Goal: Obtain resource: Download file/media

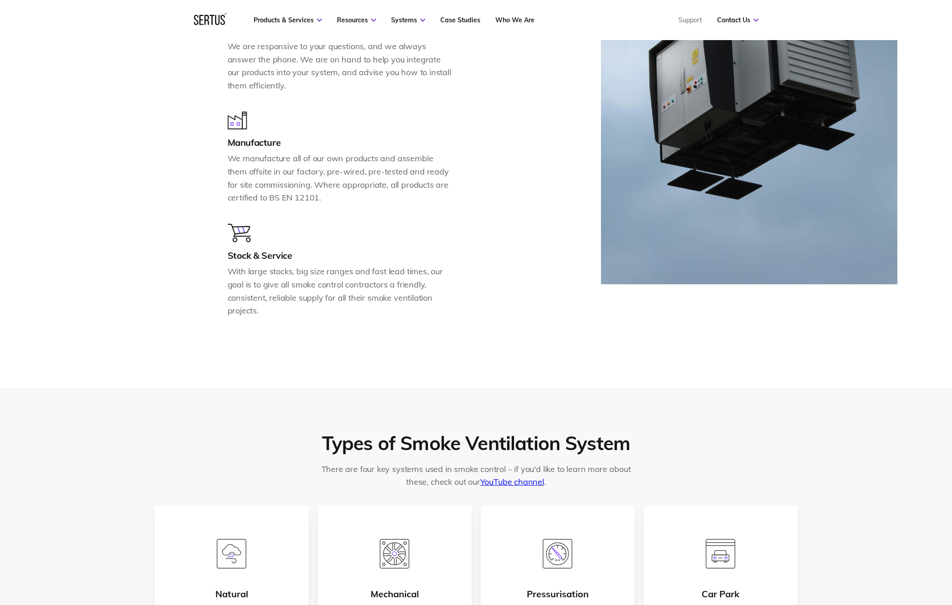
scroll to position [1177, 0]
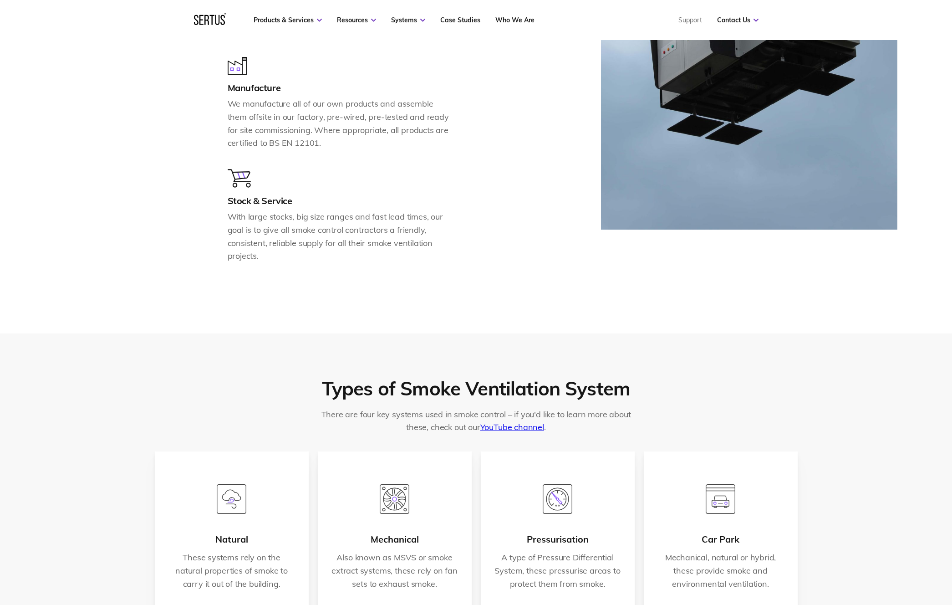
click at [721, 276] on div at bounding box center [749, 86] width 296 height 392
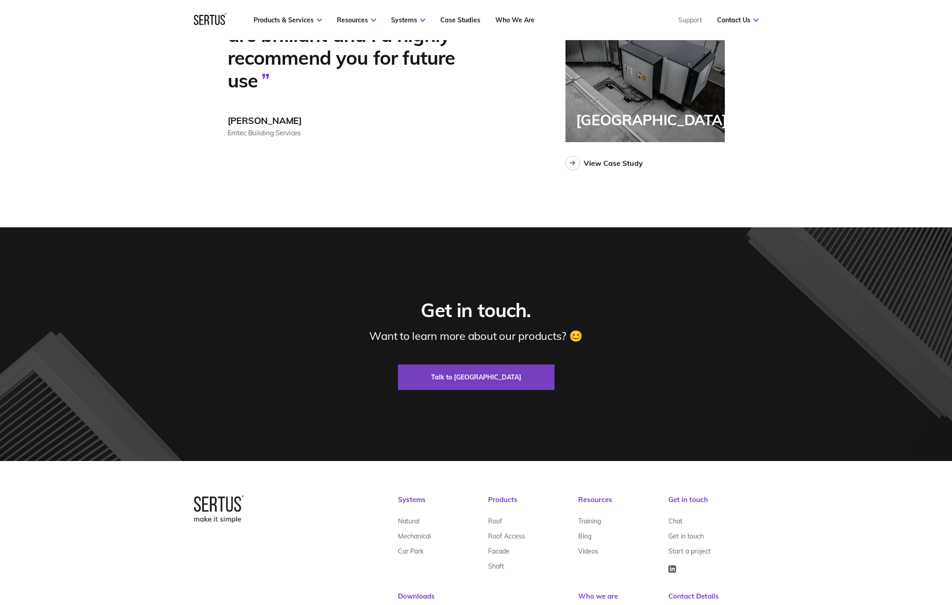
scroll to position [2589, 0]
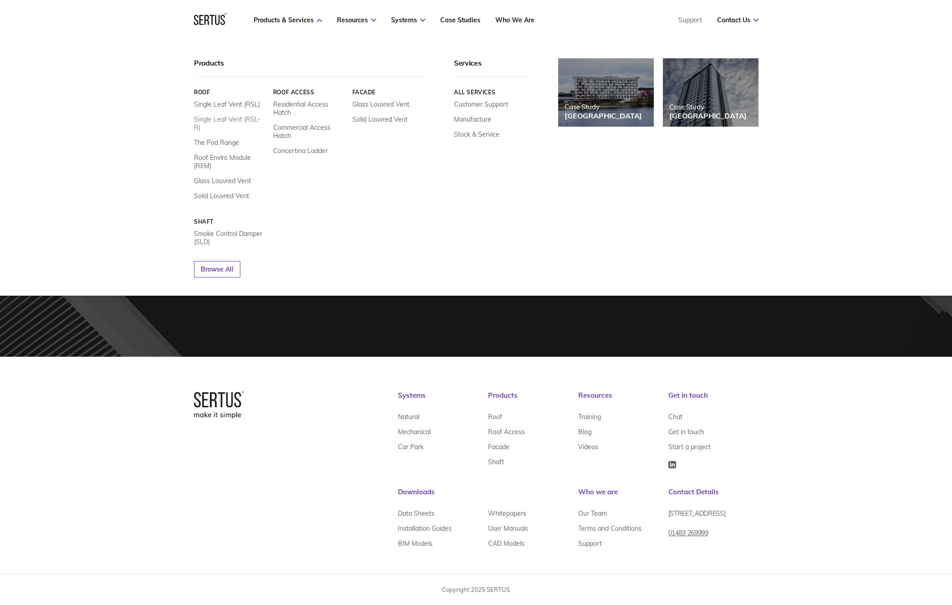
click at [235, 119] on link "Single Leaf Vent (RSL-R)" at bounding box center [230, 123] width 72 height 16
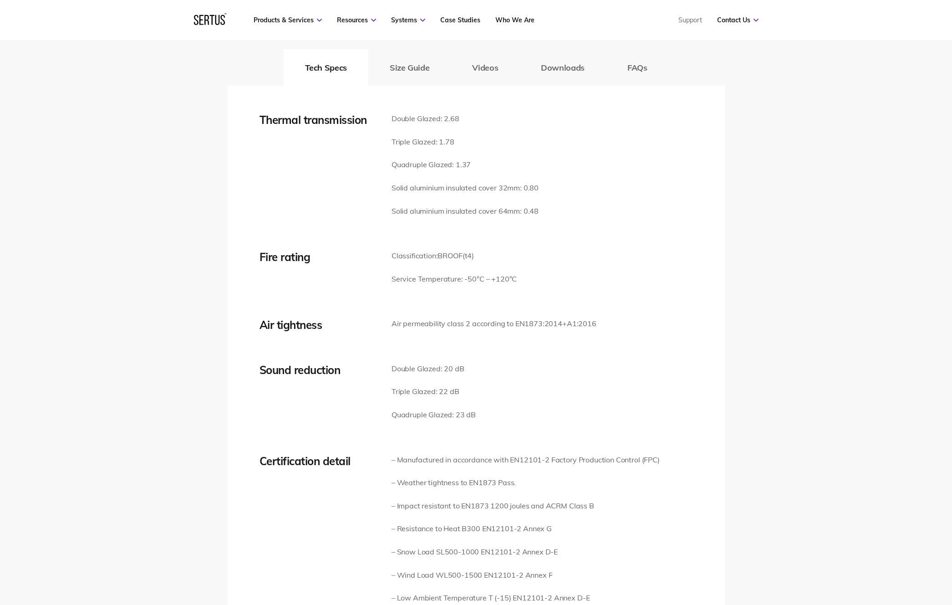
scroll to position [1315, 0]
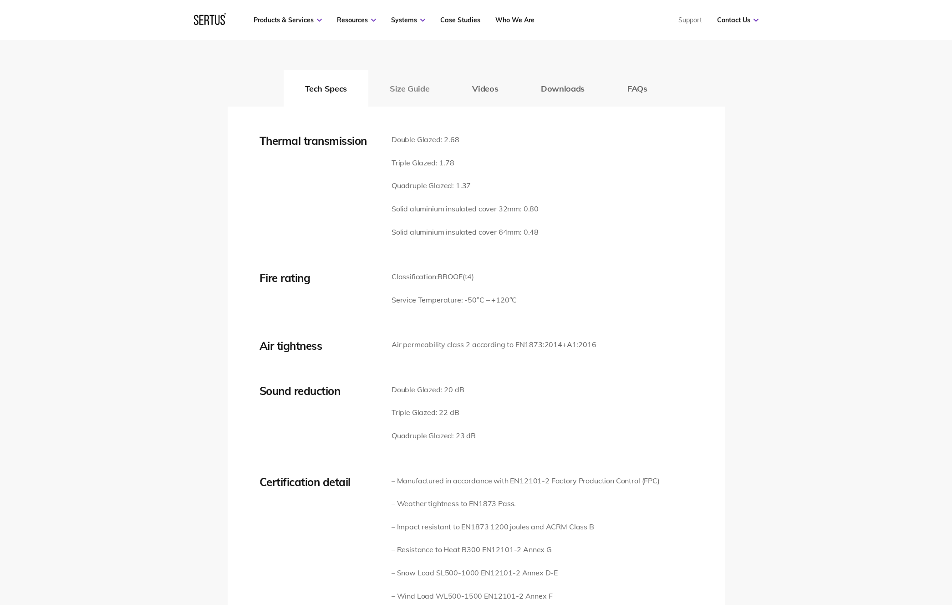
click at [422, 89] on button "Size Guide" at bounding box center [409, 88] width 82 height 36
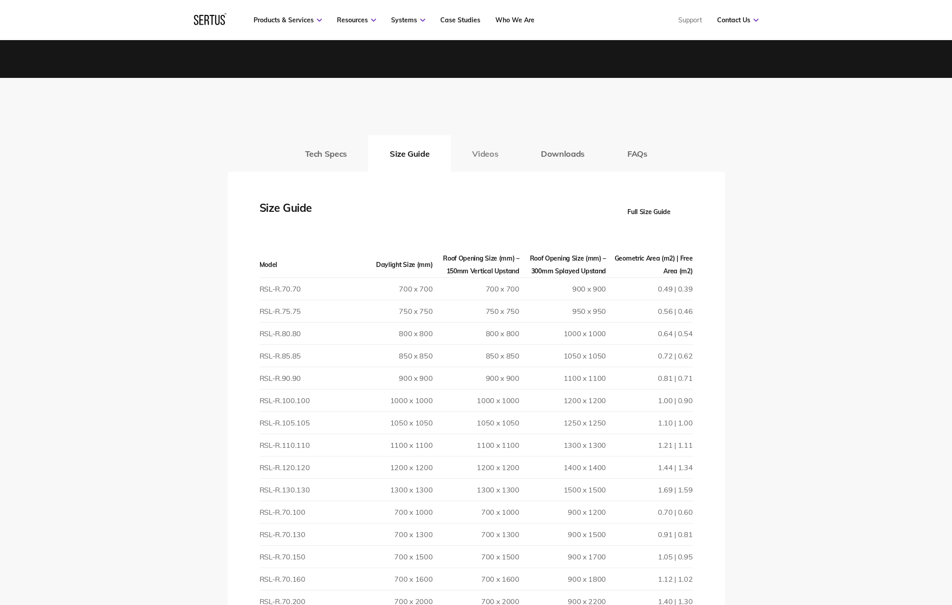
scroll to position [1249, 0]
click at [490, 154] on button "Videos" at bounding box center [485, 154] width 69 height 36
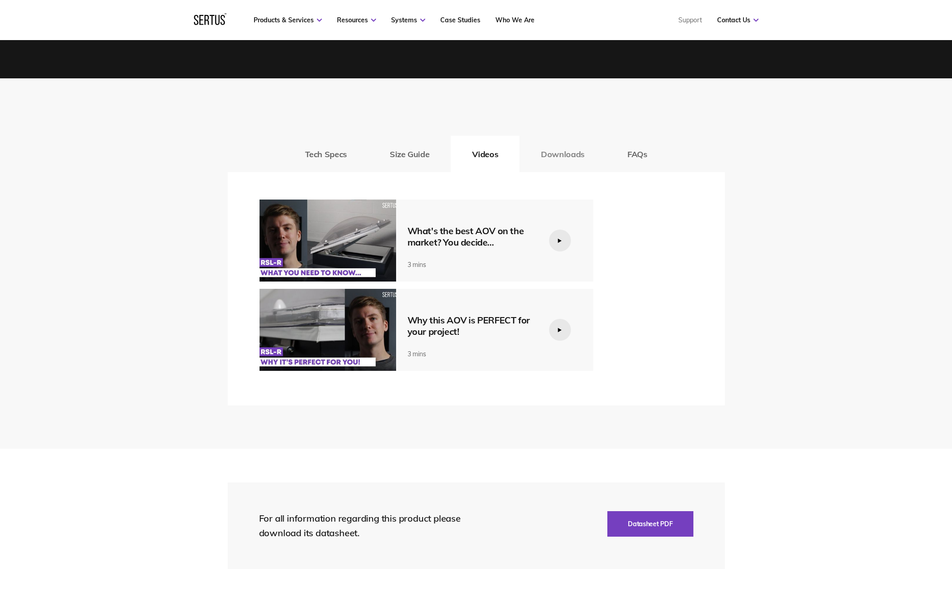
click at [562, 154] on button "Downloads" at bounding box center [563, 154] width 87 height 36
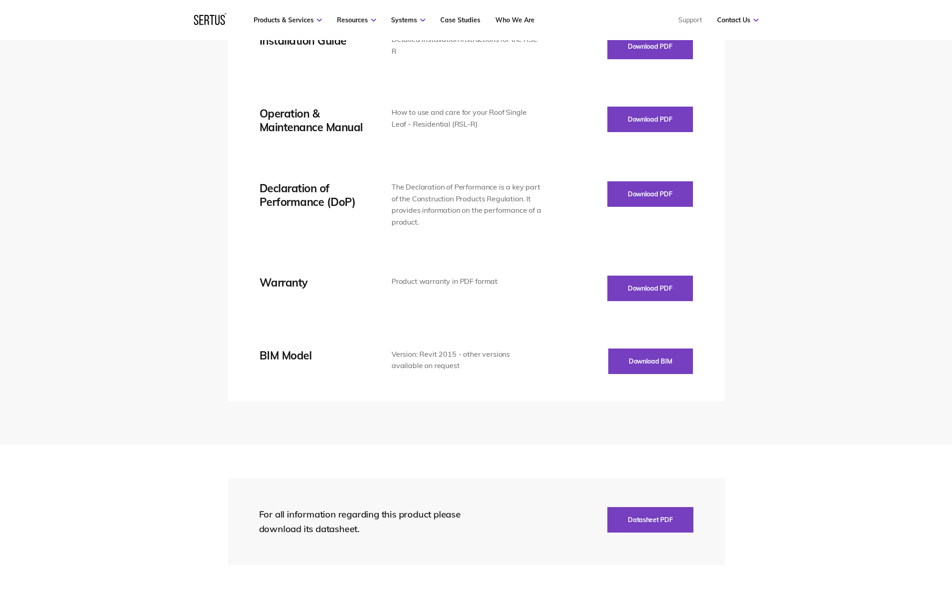
scroll to position [1196, 0]
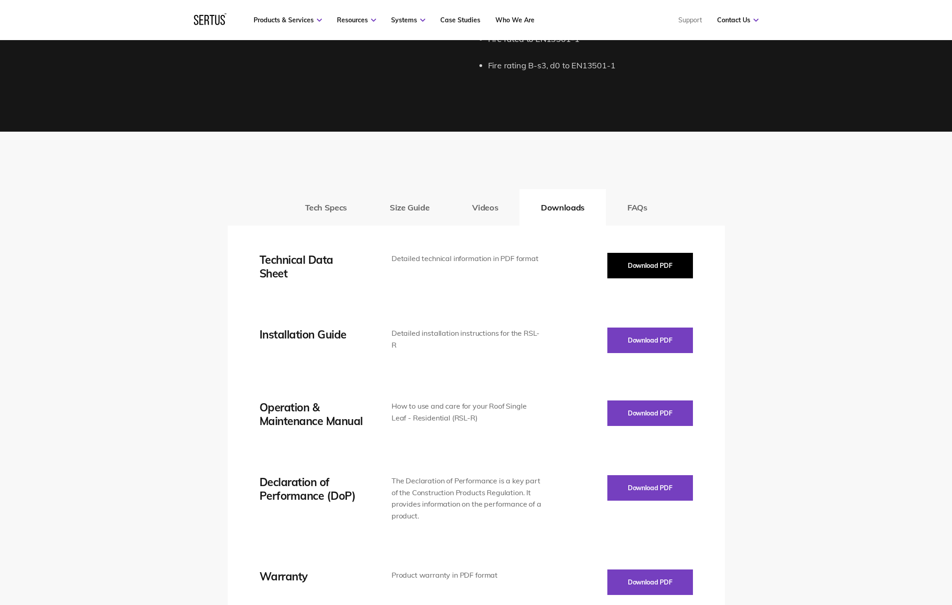
click at [649, 268] on button "Download PDF" at bounding box center [651, 266] width 86 height 26
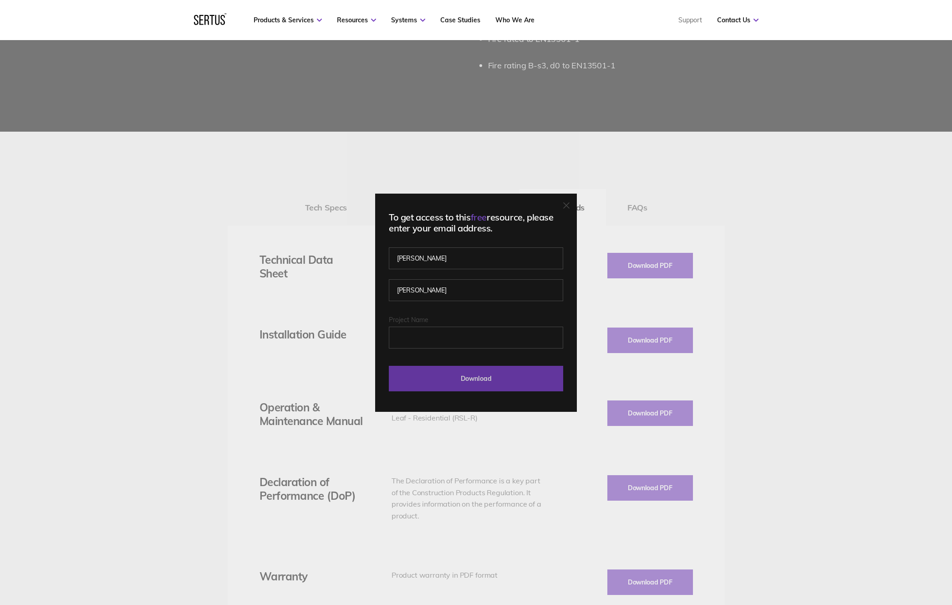
click at [493, 376] on input "Download" at bounding box center [476, 379] width 174 height 26
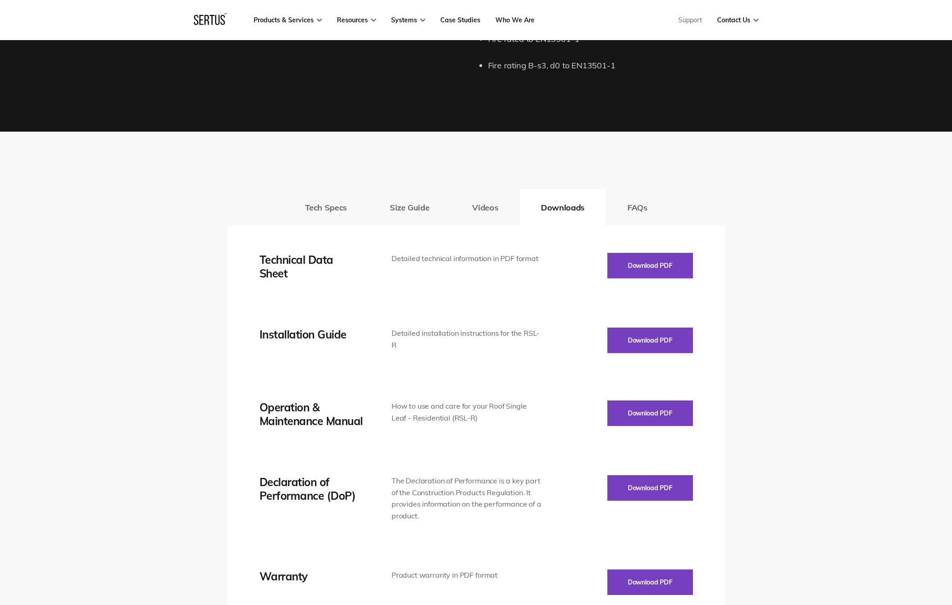
click at [630, 199] on button "FAQs" at bounding box center [637, 207] width 63 height 36
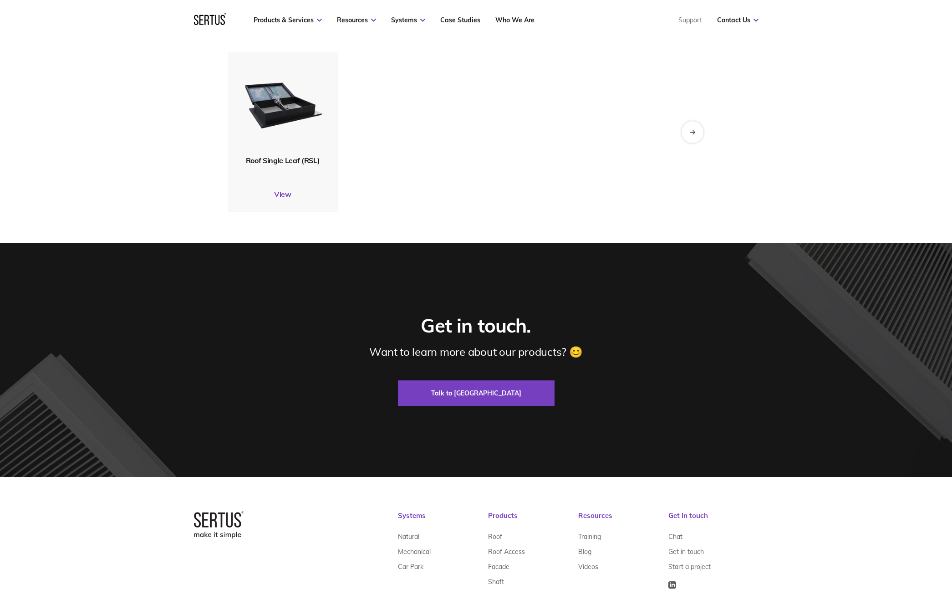
scroll to position [3215, 0]
